Goal: Task Accomplishment & Management: Manage account settings

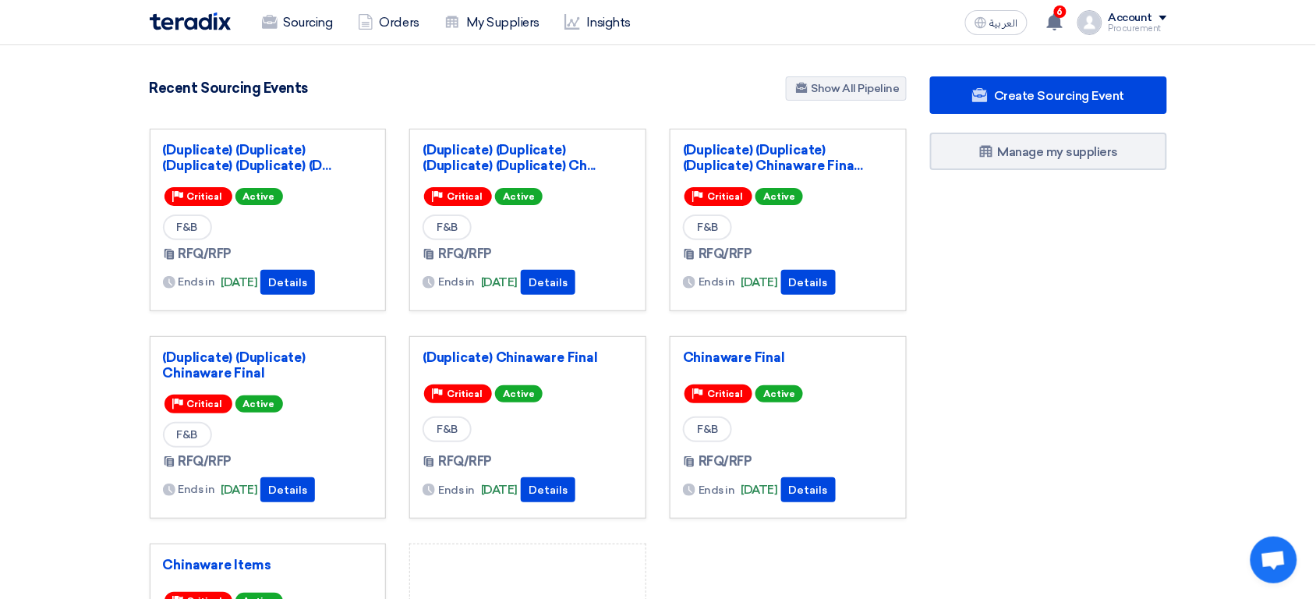
click at [1140, 21] on div "Account" at bounding box center [1131, 18] width 44 height 13
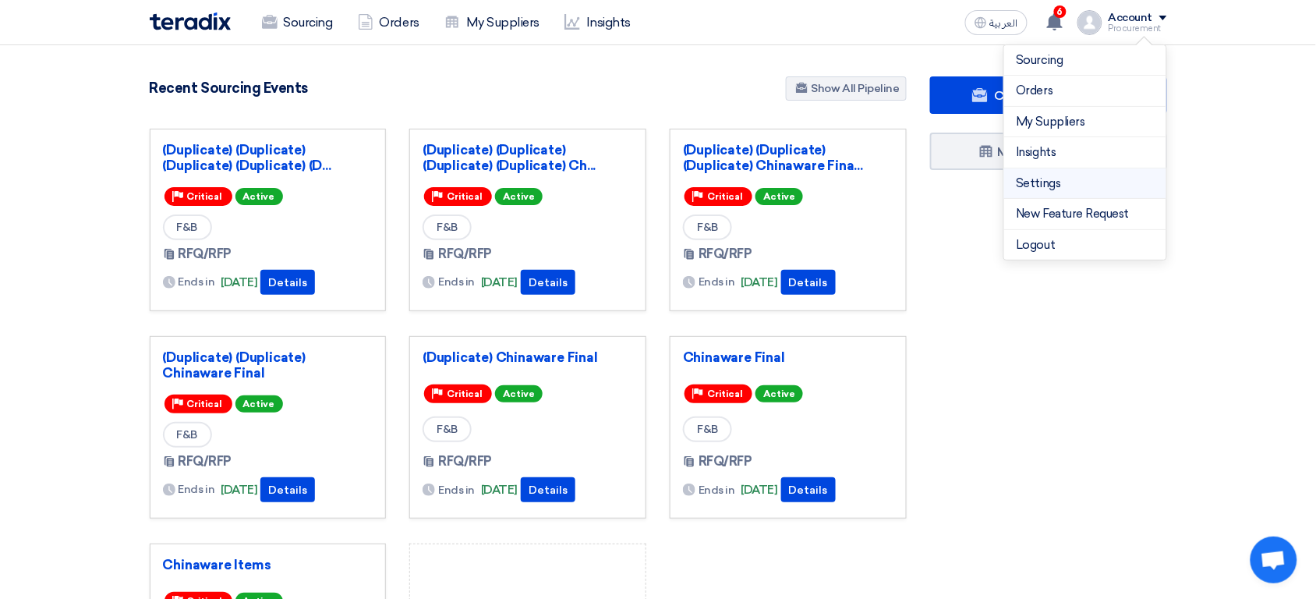
click at [1064, 193] on li "Settings" at bounding box center [1086, 183] width 162 height 31
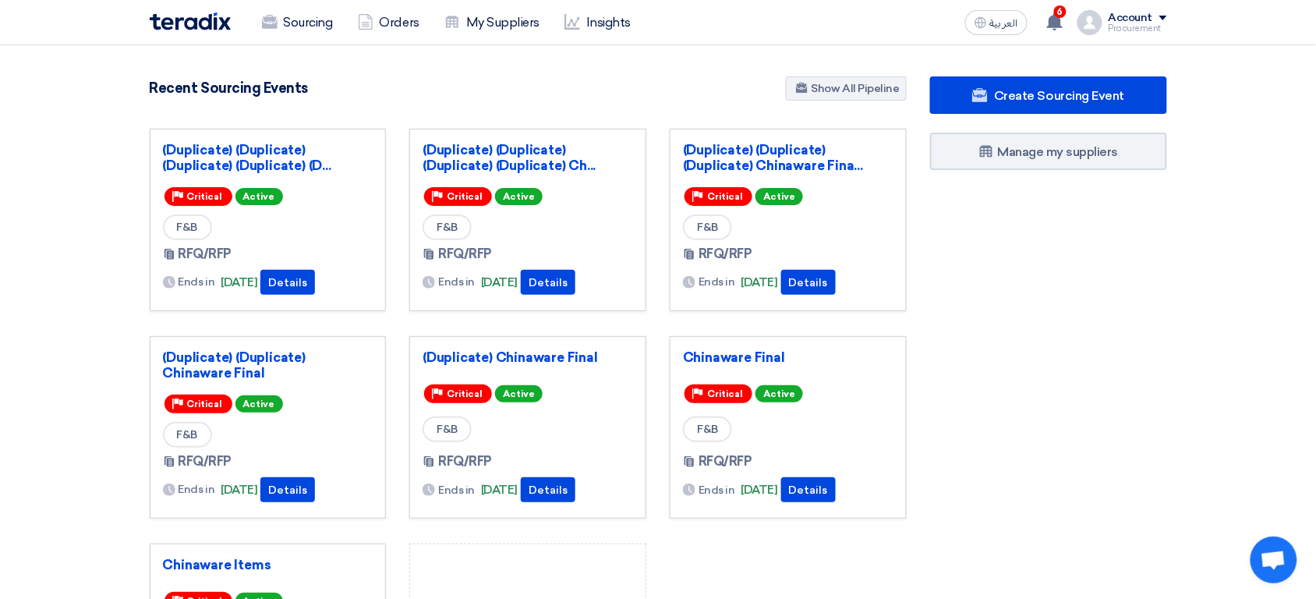
click at [1160, 24] on div "Procurement" at bounding box center [1138, 28] width 58 height 9
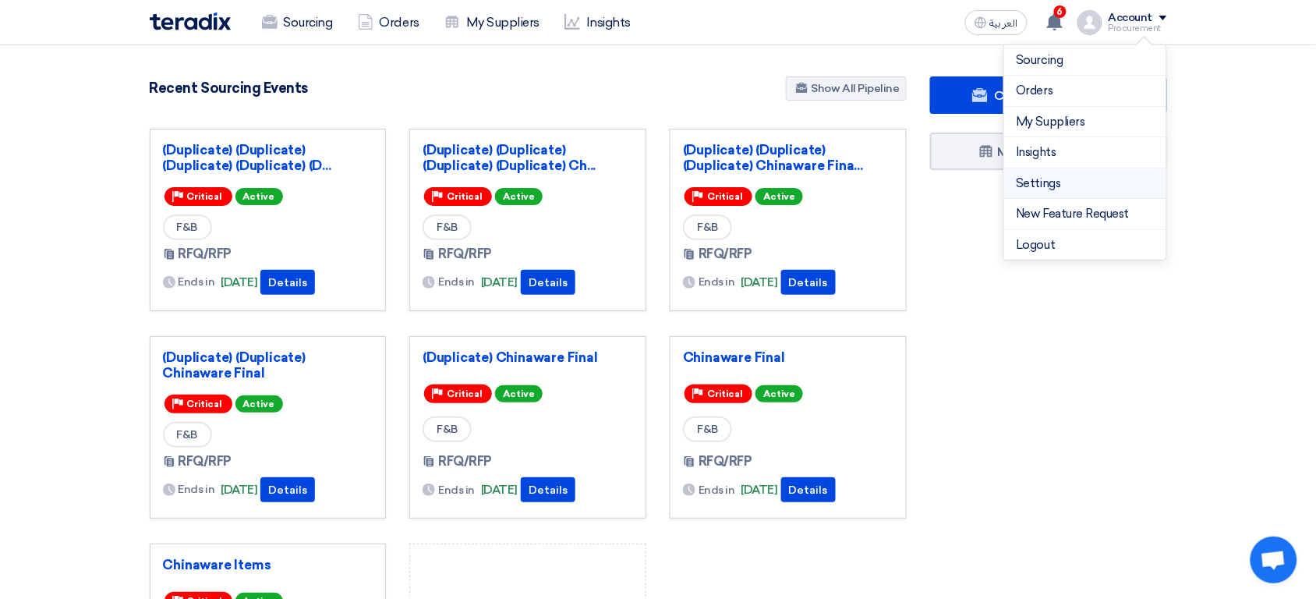
click at [1066, 175] on link "Settings" at bounding box center [1085, 184] width 137 height 18
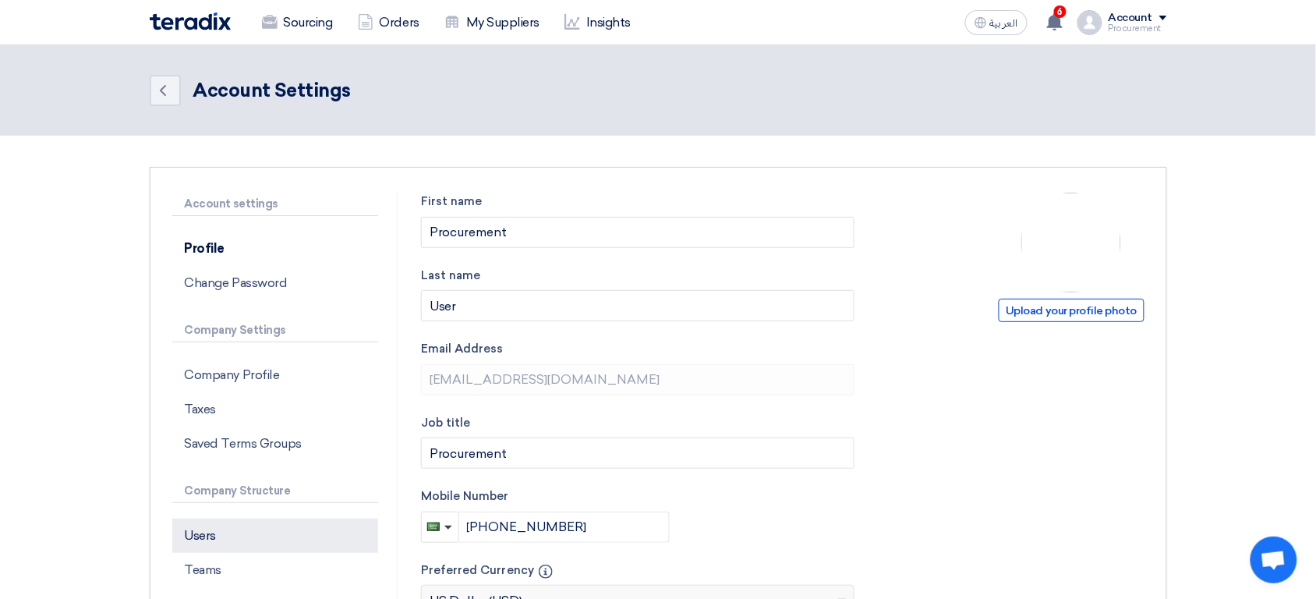
click at [271, 524] on p "Users" at bounding box center [275, 536] width 206 height 34
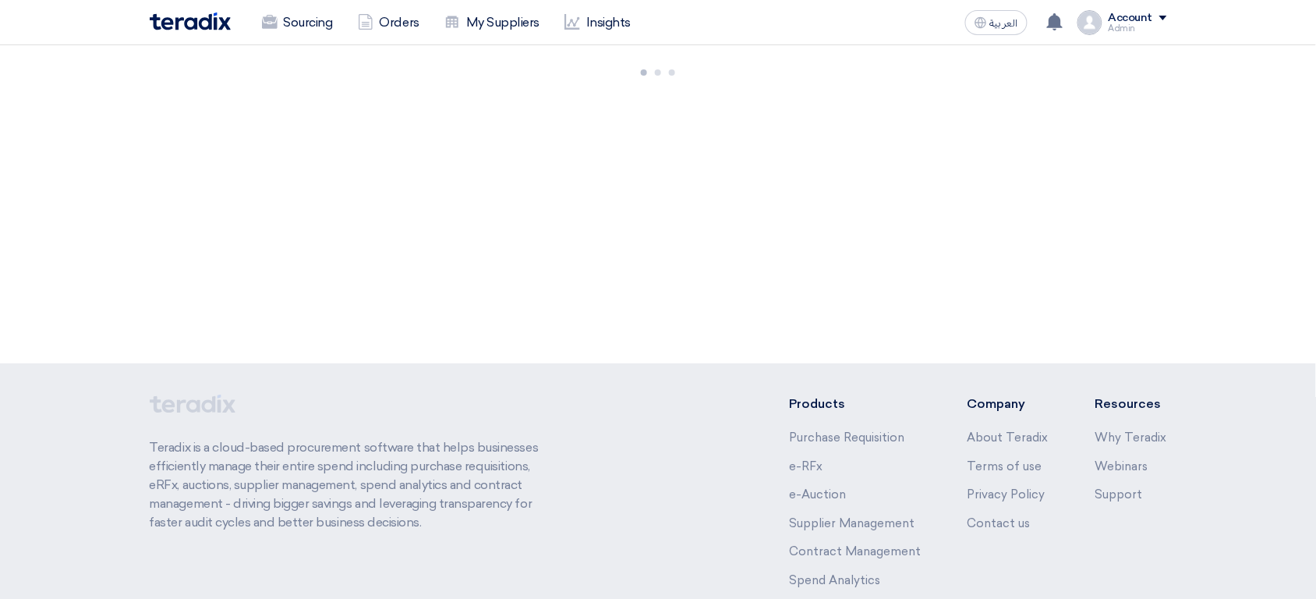
click at [1115, 26] on div "Account Admin Sourcing Orders My Suppliers Insights Settings New Feature Reques…" at bounding box center [1123, 22] width 90 height 25
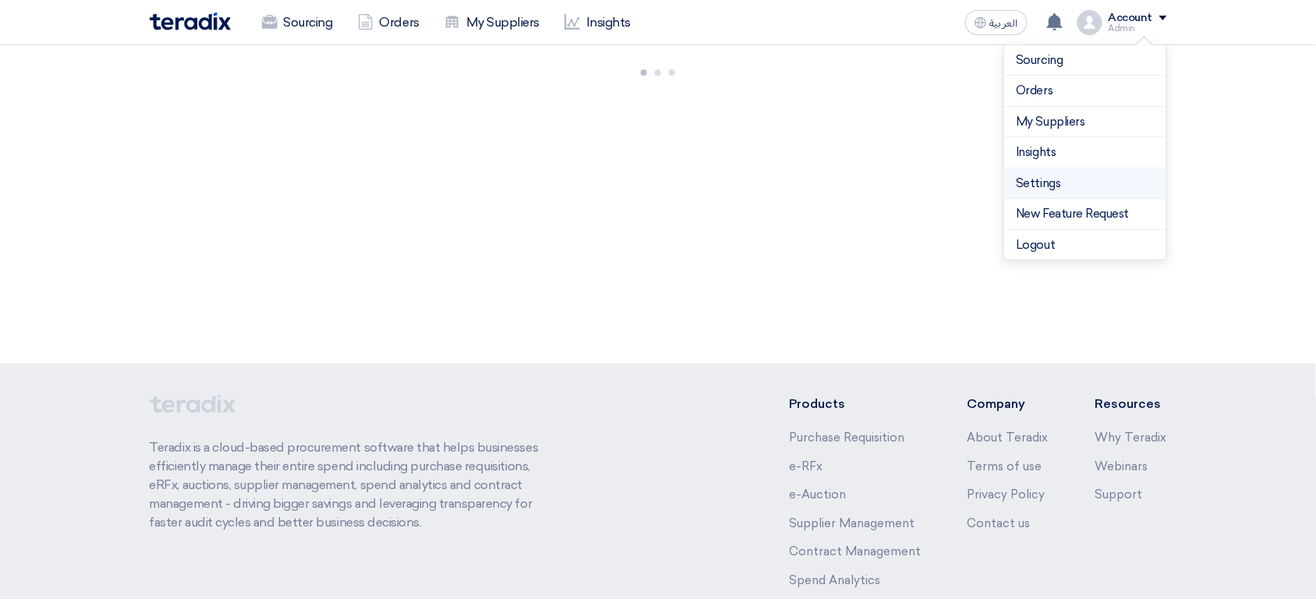
click at [1065, 179] on link "Settings" at bounding box center [1085, 184] width 137 height 18
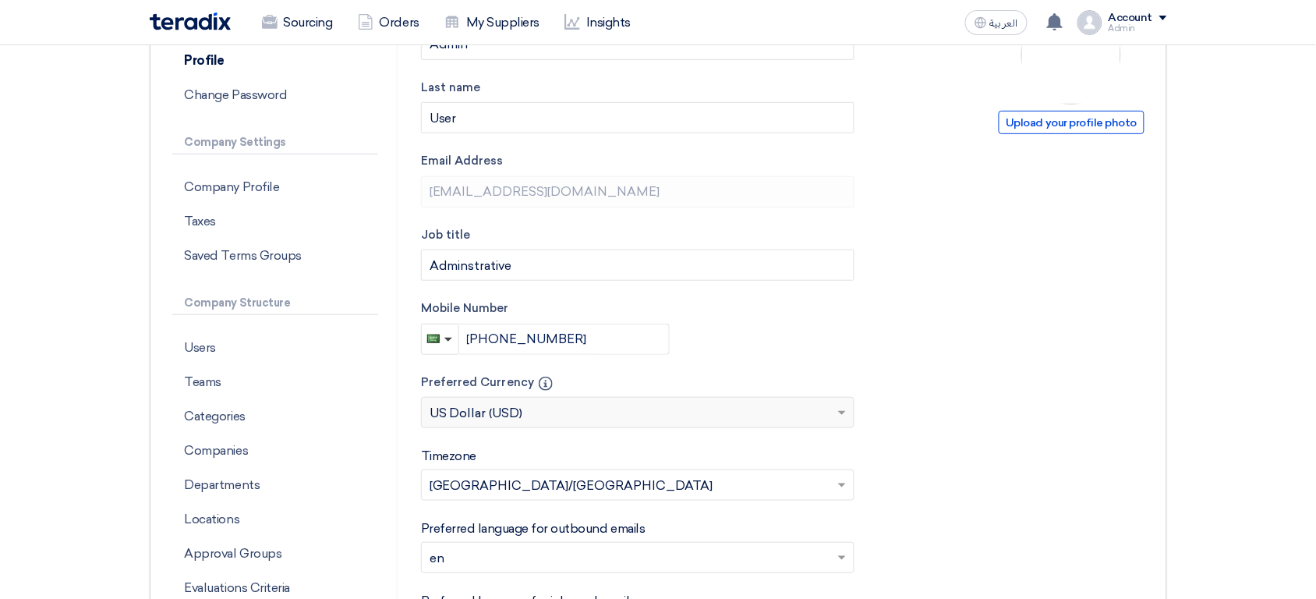
scroll to position [208, 0]
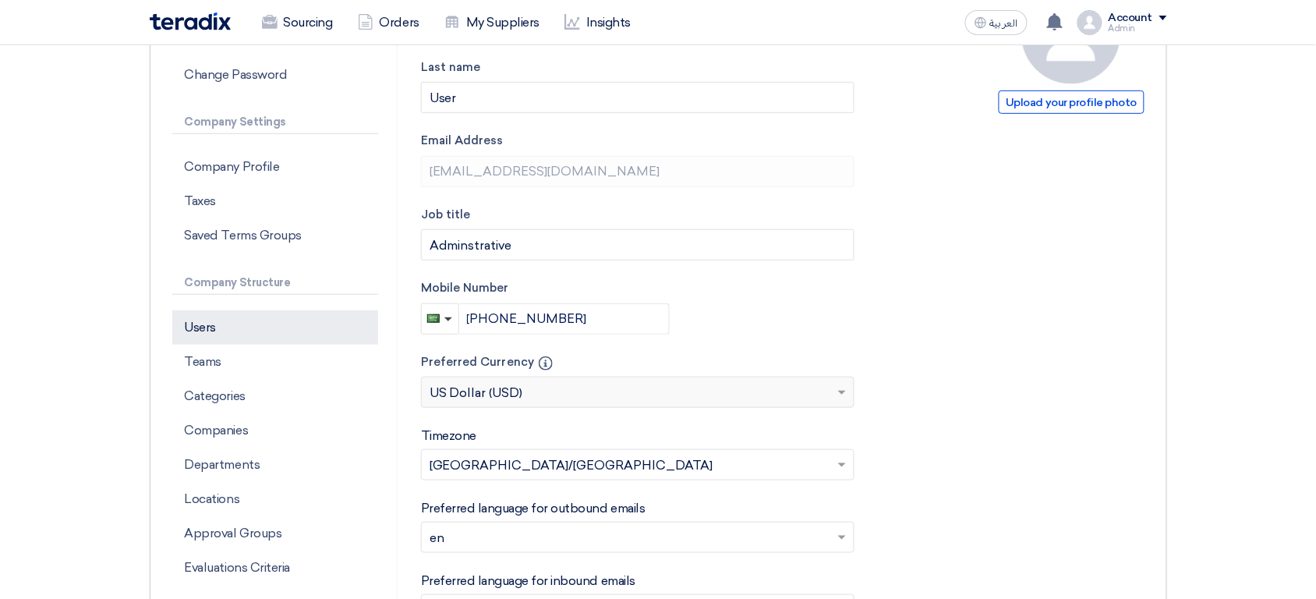
click at [299, 336] on p "Users" at bounding box center [275, 327] width 206 height 34
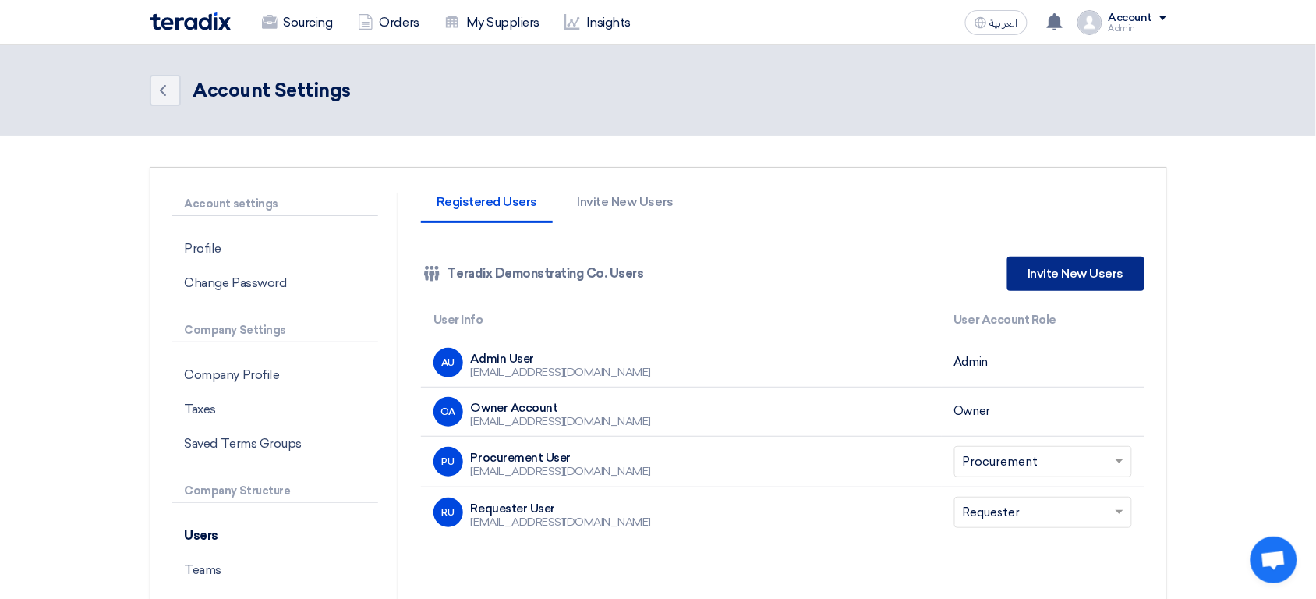
click at [1066, 277] on link "Invite New Users" at bounding box center [1076, 274] width 136 height 34
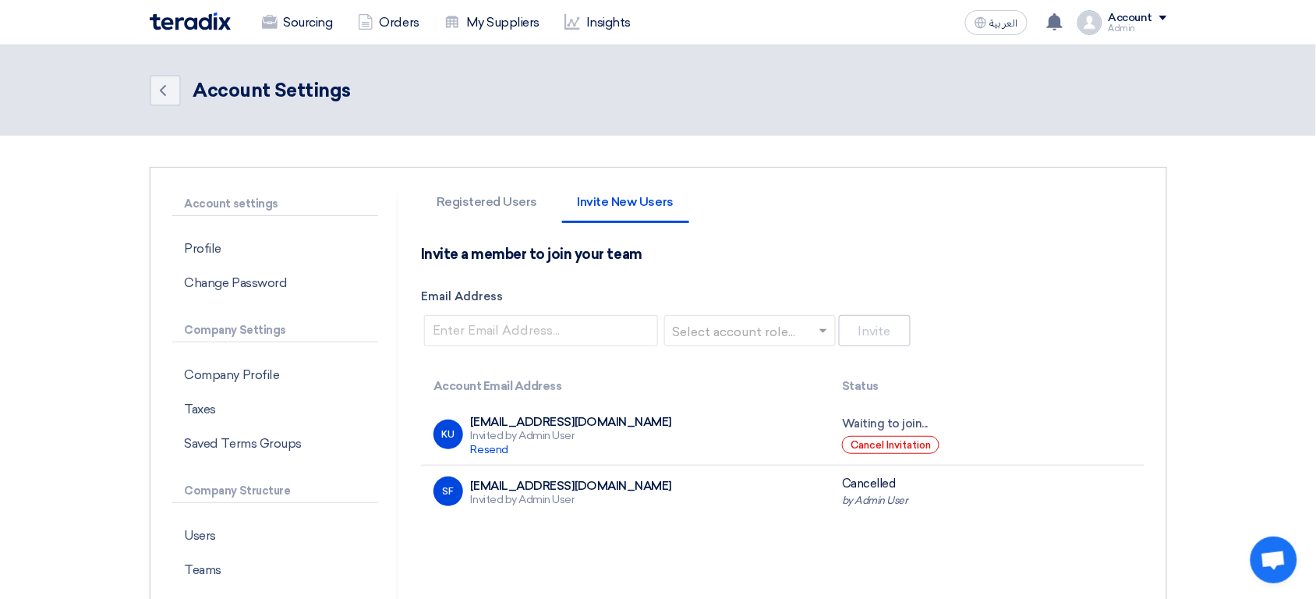
click at [771, 335] on input "text" at bounding box center [745, 332] width 139 height 26
click at [792, 252] on div "Invite a member to join your team Email Address Select account role... Invite" at bounding box center [783, 298] width 724 height 104
